Goal: Information Seeking & Learning: Learn about a topic

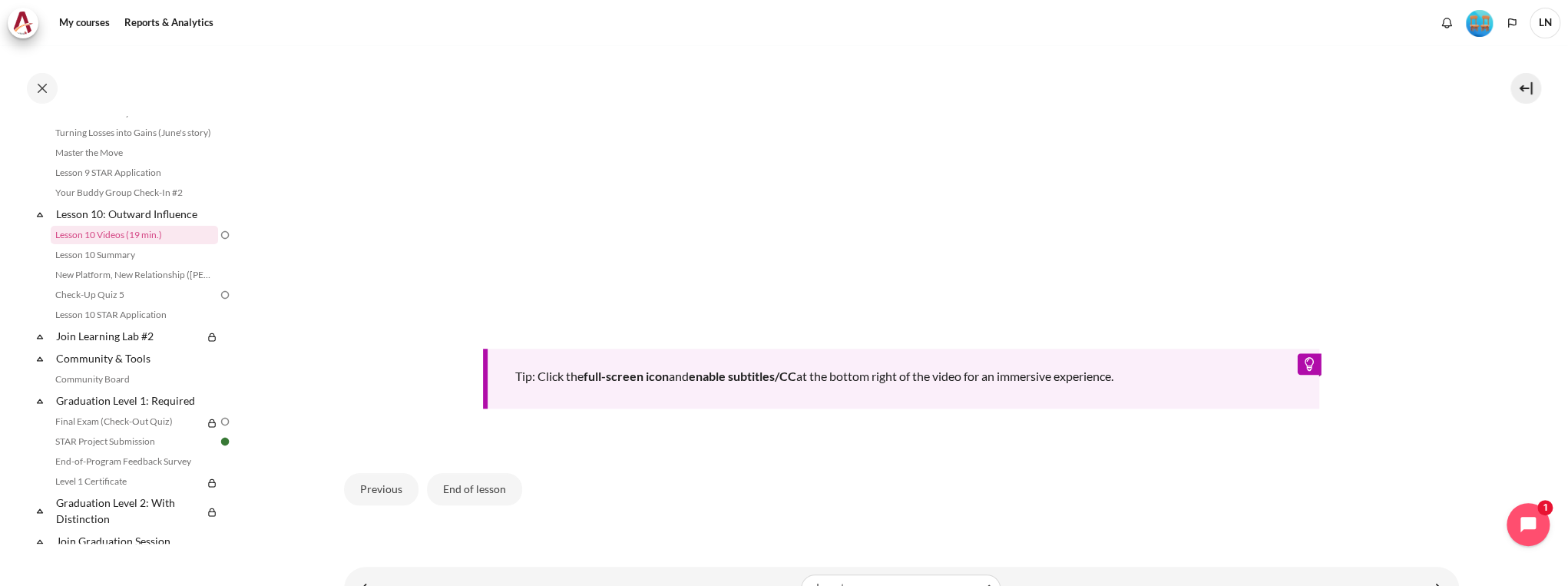
scroll to position [857, 0]
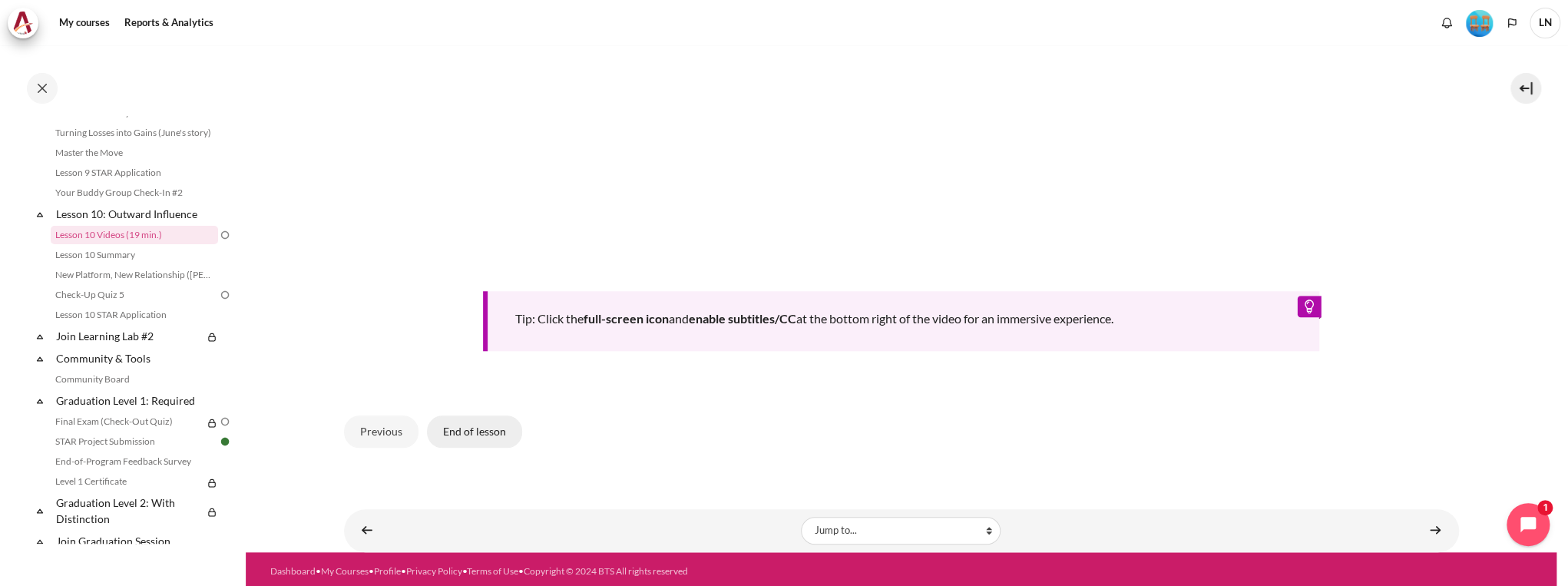
click at [465, 426] on button "End of lesson" at bounding box center [475, 432] width 95 height 32
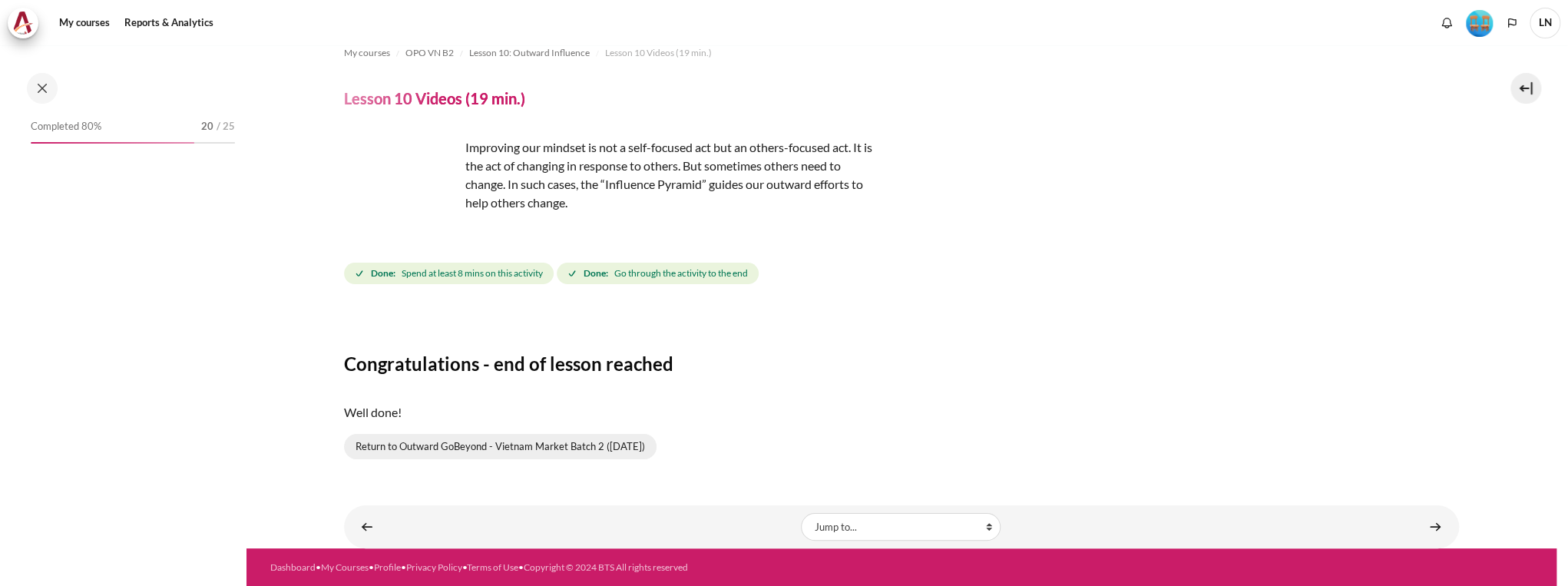
scroll to position [1296, 0]
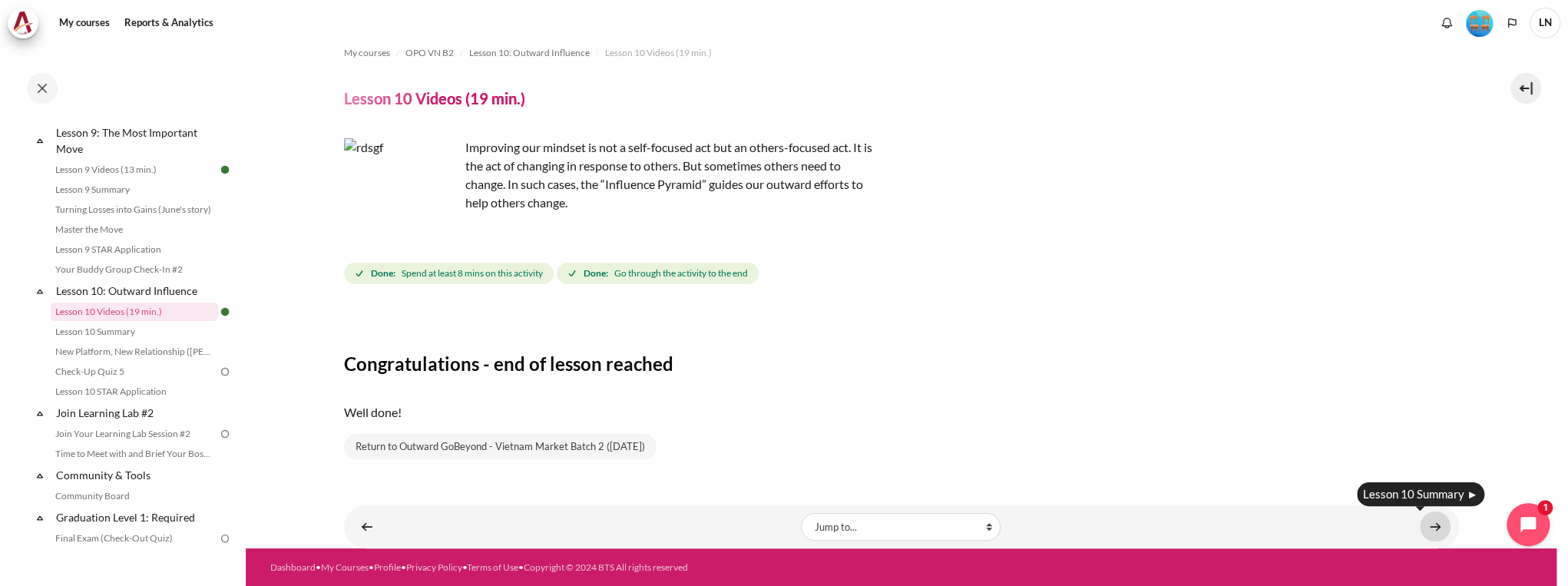
click at [1422, 522] on link "Content" at bounding box center [1435, 527] width 31 height 30
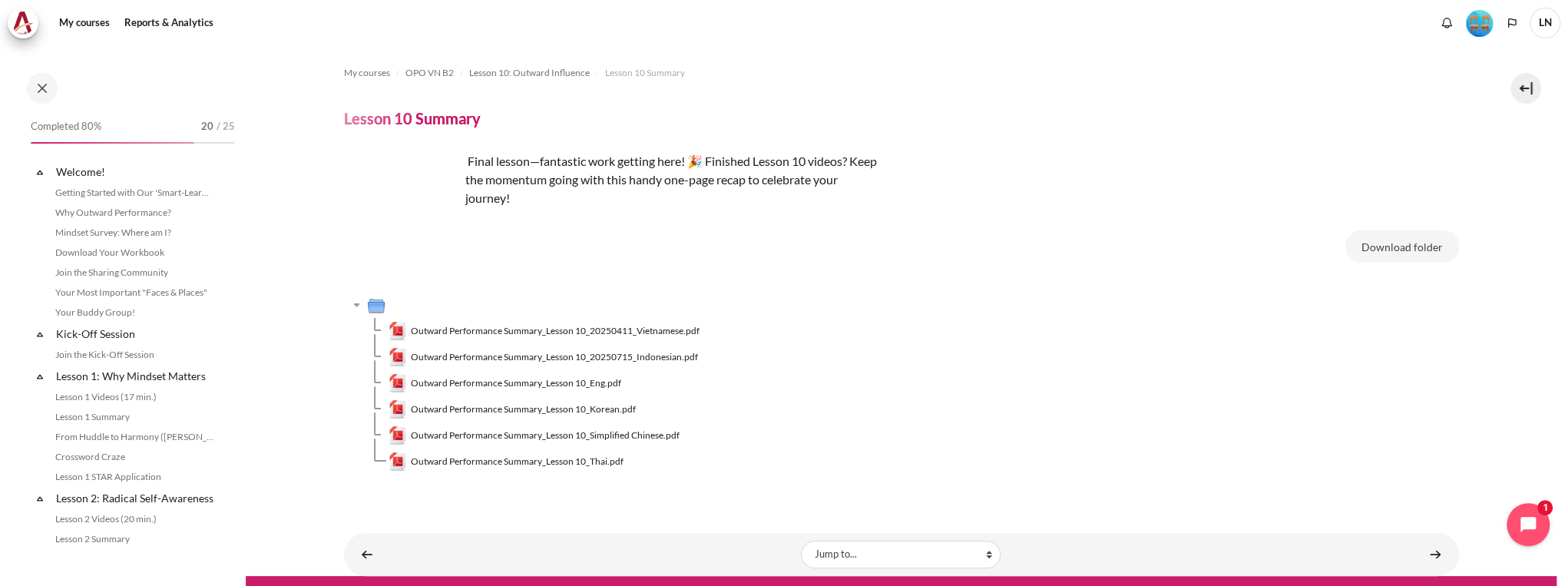
scroll to position [1316, 0]
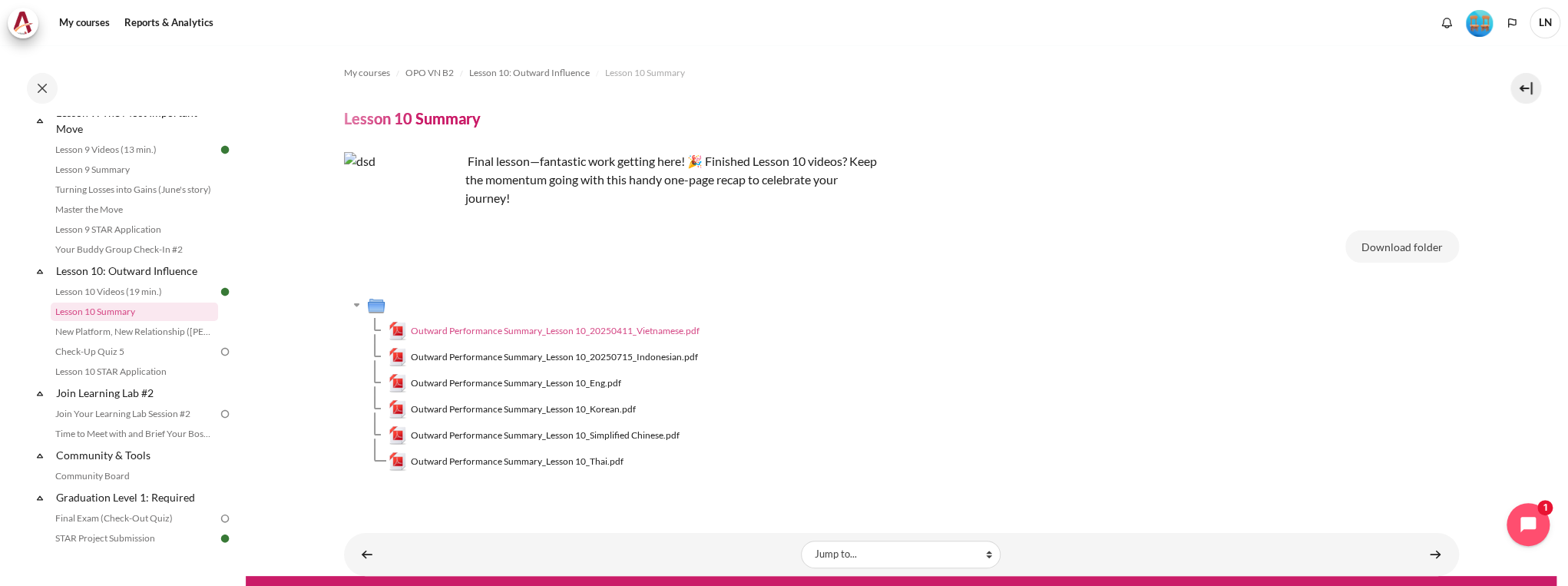
click at [617, 332] on span "Outward Performance Summary_Lesson 10_20250411_Vietnamese.pdf" at bounding box center [555, 331] width 289 height 14
click at [589, 384] on span "Outward Performance Summary_Lesson 10_Eng.pdf" at bounding box center [516, 383] width 211 height 14
